Goal: Task Accomplishment & Management: Manage account settings

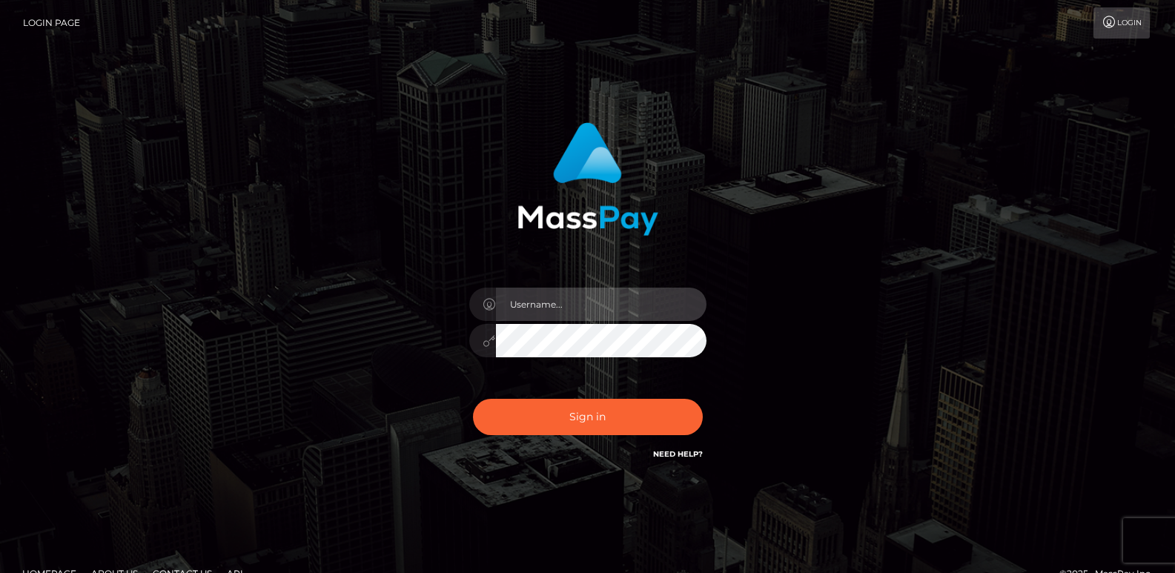
click at [632, 305] on input "text" at bounding box center [601, 304] width 211 height 33
click at [569, 308] on input "text" at bounding box center [601, 304] width 211 height 33
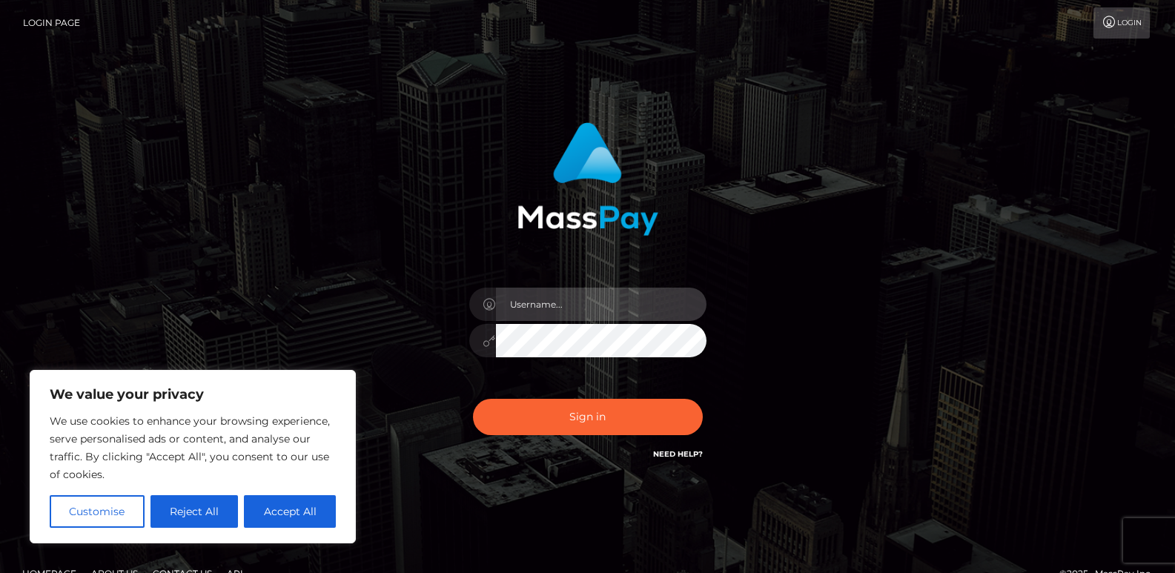
click at [545, 301] on input "text" at bounding box center [601, 304] width 211 height 33
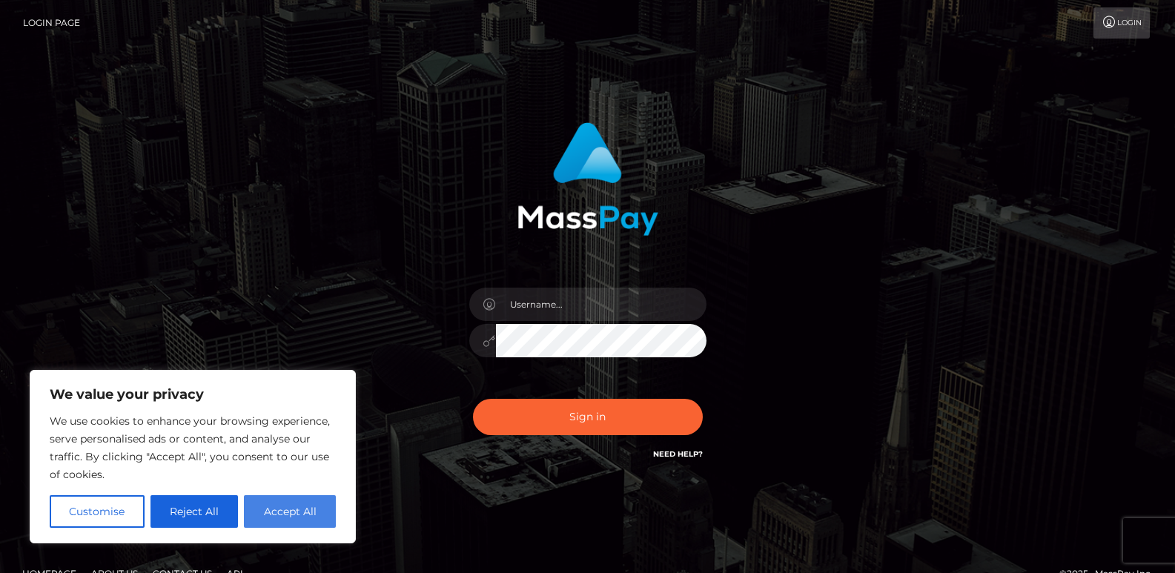
click at [296, 509] on button "Accept All" at bounding box center [290, 511] width 92 height 33
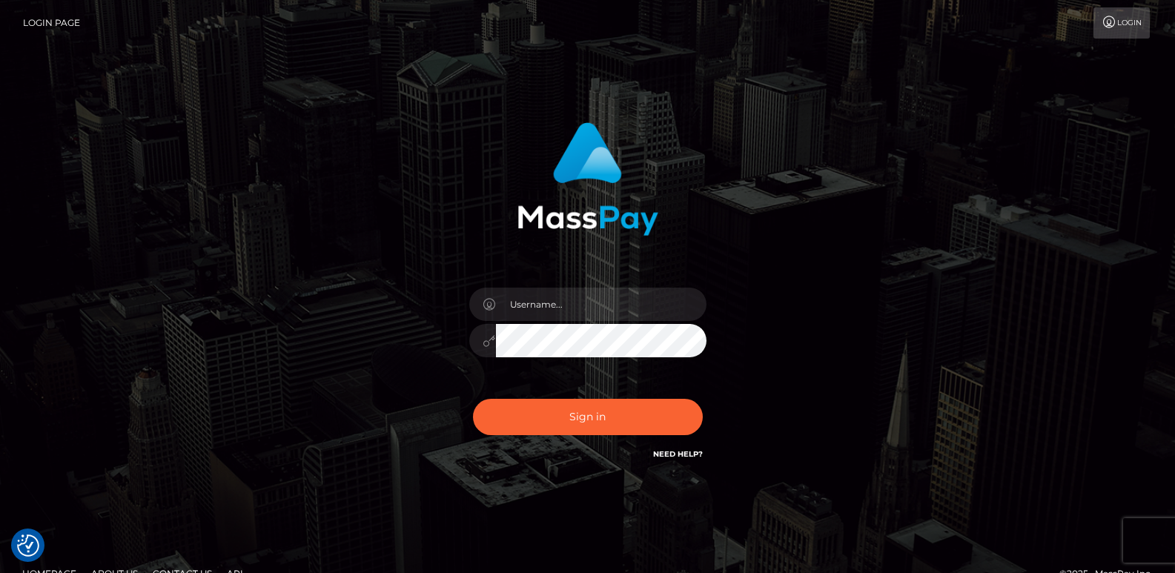
checkbox input "true"
click at [558, 315] on input "text" at bounding box center [601, 304] width 211 height 33
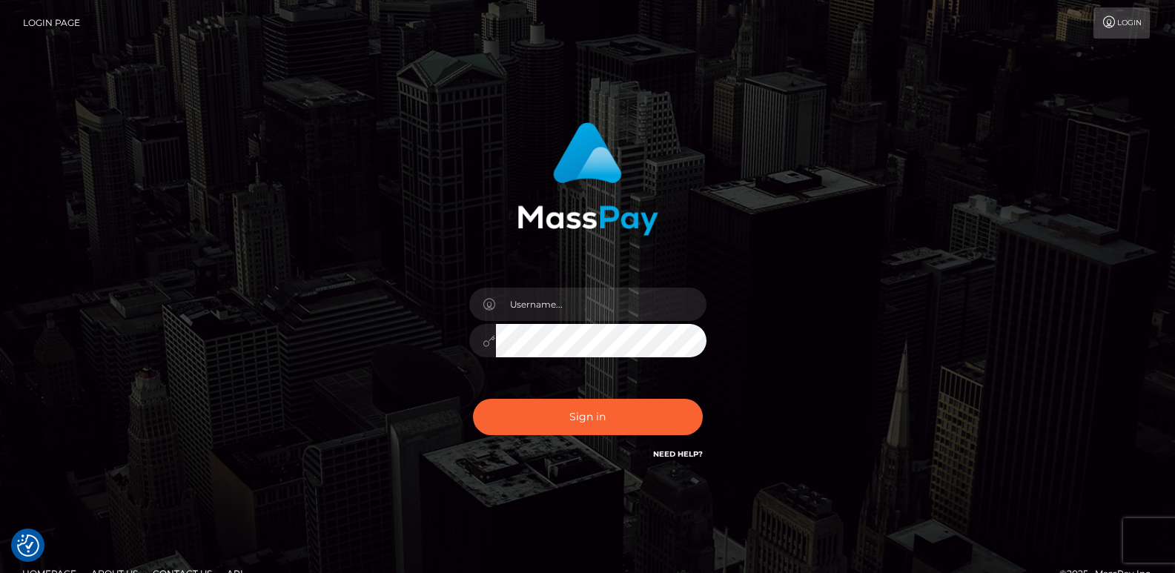
click at [486, 302] on icon at bounding box center [489, 305] width 13 height 12
click at [542, 307] on input "text" at bounding box center [601, 304] width 211 height 33
type input "[EMAIL_ADDRESS][DOMAIN_NAME]"
click at [473, 399] on button "Sign in" at bounding box center [588, 417] width 230 height 36
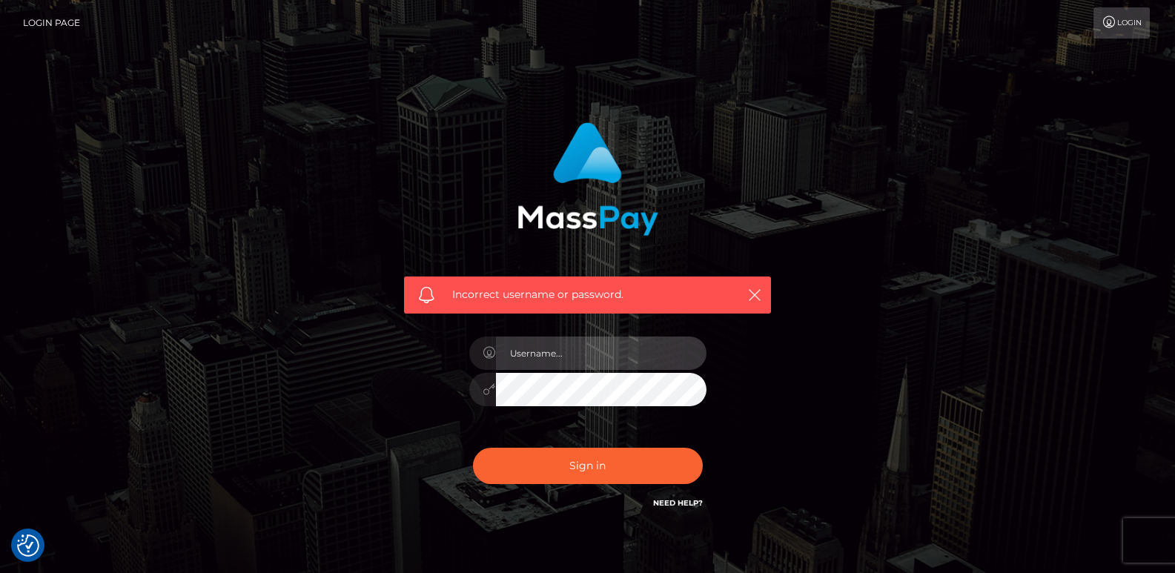
click at [512, 356] on input "text" at bounding box center [601, 353] width 211 height 33
type input "valurizzoli"
click at [473, 448] on button "Sign in" at bounding box center [588, 466] width 230 height 36
